Goal: Transaction & Acquisition: Purchase product/service

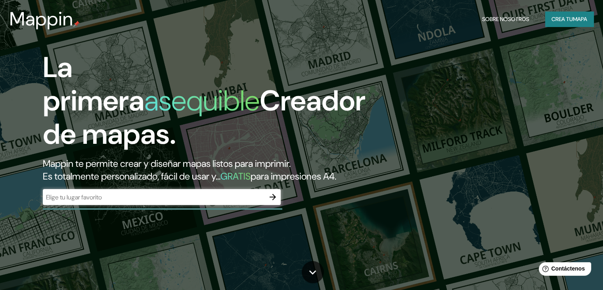
click at [268, 201] on icon "button" at bounding box center [273, 197] width 10 height 10
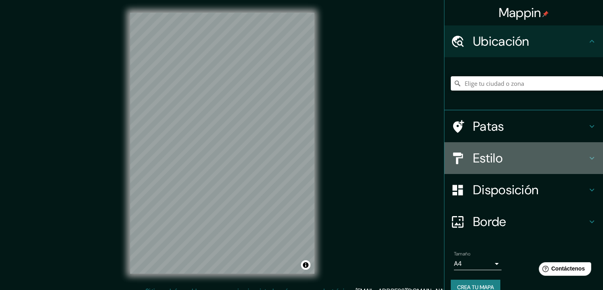
click at [492, 161] on font "Estilo" at bounding box center [488, 158] width 30 height 17
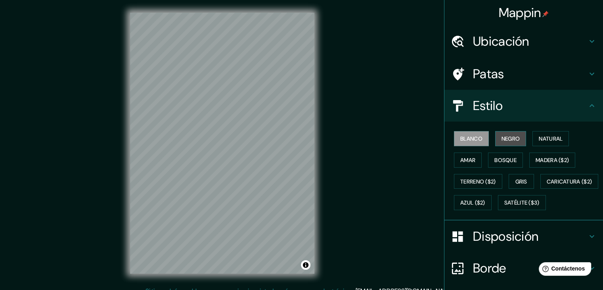
click at [502, 140] on font "Negro" at bounding box center [511, 138] width 19 height 7
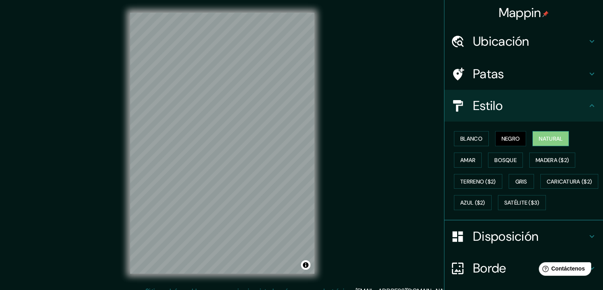
click at [539, 138] on font "Natural" at bounding box center [551, 138] width 24 height 7
click at [466, 161] on font "Amar" at bounding box center [467, 159] width 15 height 7
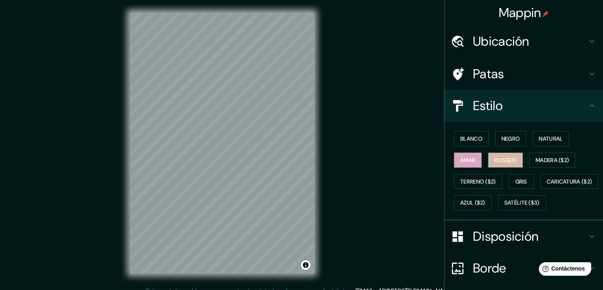
click at [495, 159] on font "Bosque" at bounding box center [506, 159] width 22 height 7
click at [543, 164] on font "Madera ($2)" at bounding box center [552, 160] width 33 height 10
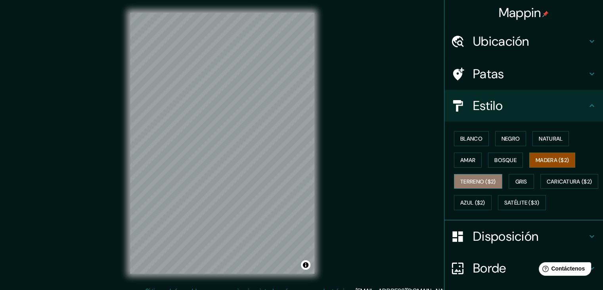
click at [476, 178] on font "Terreno ($2)" at bounding box center [478, 181] width 36 height 7
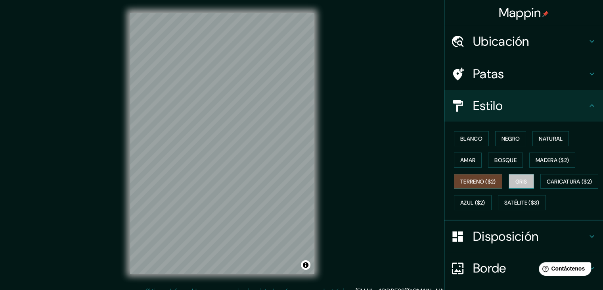
click at [519, 181] on font "Gris" at bounding box center [522, 181] width 12 height 7
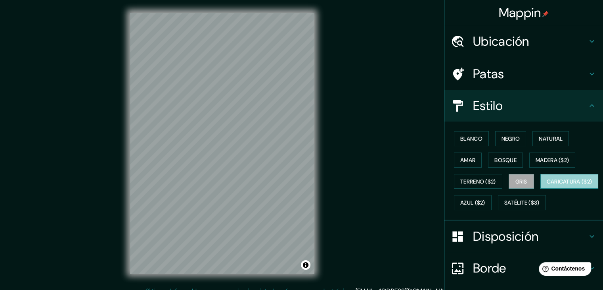
click at [547, 185] on font "Caricatura ($2)" at bounding box center [570, 181] width 46 height 7
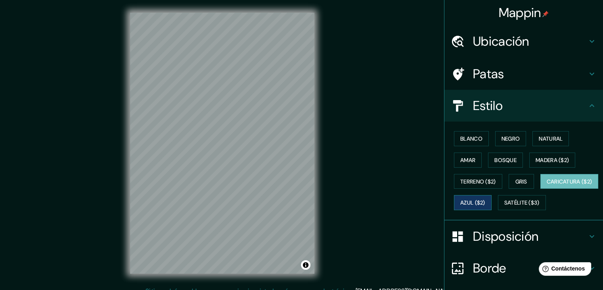
click at [485, 199] on font "Azul ($2)" at bounding box center [472, 202] width 25 height 7
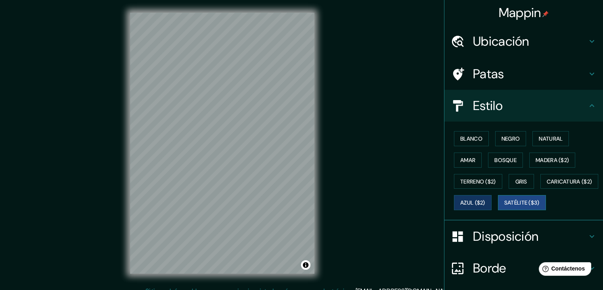
click at [504, 206] on font "Satélite ($3)" at bounding box center [521, 202] width 35 height 7
click at [547, 185] on font "Caricatura ($2)" at bounding box center [570, 181] width 46 height 7
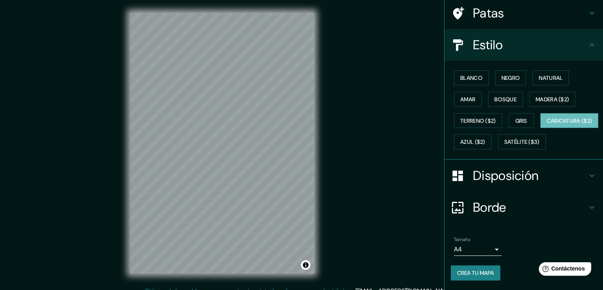
click at [569, 178] on h4 "Disposición" at bounding box center [530, 175] width 114 height 16
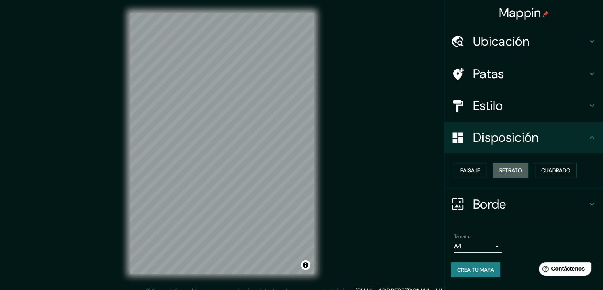
click at [514, 171] on font "Retrato" at bounding box center [510, 170] width 23 height 7
click at [546, 172] on font "Cuadrado" at bounding box center [555, 170] width 29 height 7
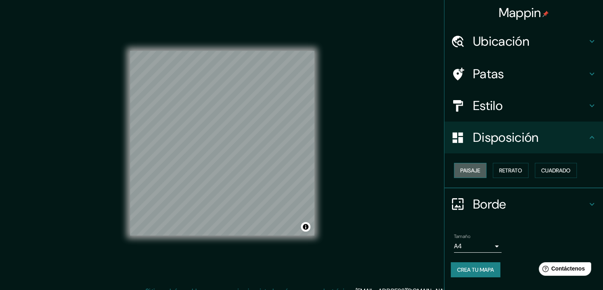
click at [471, 176] on button "Paisaje" at bounding box center [470, 170] width 33 height 15
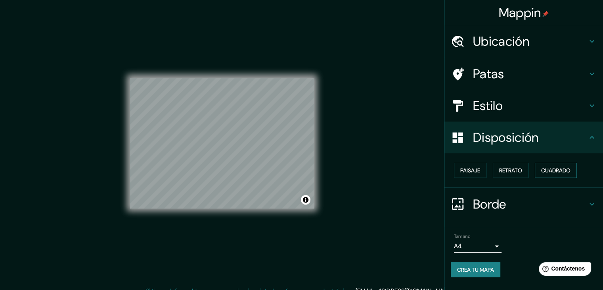
click at [550, 170] on font "Cuadrado" at bounding box center [555, 170] width 29 height 7
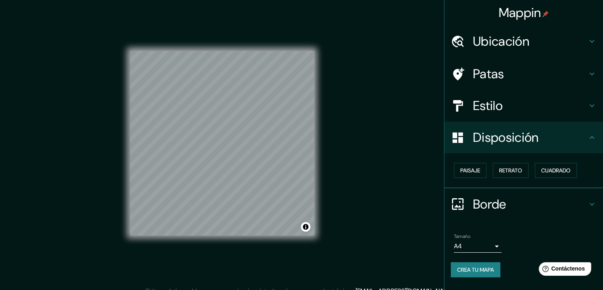
click at [581, 98] on h4 "Estilo" at bounding box center [530, 106] width 114 height 16
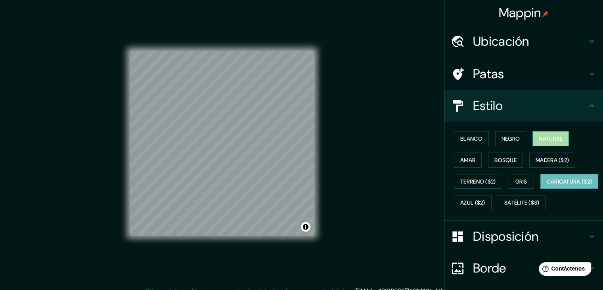
click at [547, 133] on font "Natural" at bounding box center [551, 138] width 24 height 10
click at [515, 143] on button "Negro" at bounding box center [510, 138] width 31 height 15
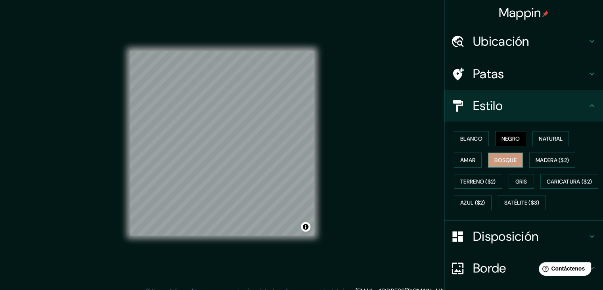
click at [497, 161] on font "Bosque" at bounding box center [506, 159] width 22 height 7
click at [466, 160] on font "Amar" at bounding box center [467, 159] width 15 height 7
click at [506, 163] on font "Bosque" at bounding box center [506, 160] width 22 height 10
